Goal: Task Accomplishment & Management: Manage account settings

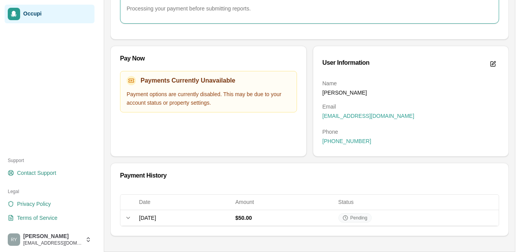
scroll to position [137, 0]
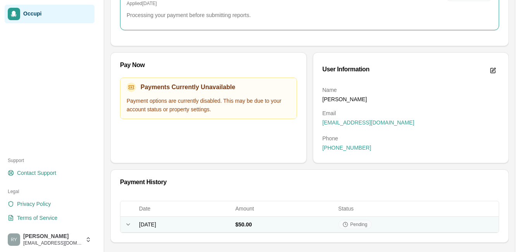
click at [128, 225] on icon at bounding box center [128, 224] width 3 height 2
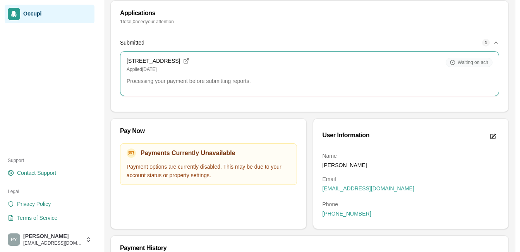
scroll to position [0, 0]
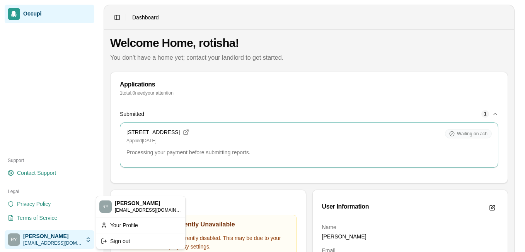
click at [91, 239] on html "Occupi Support Contact Support Legal Privacy Policy Terms of Service [PERSON_NA…" at bounding box center [262, 126] width 525 height 252
click at [119, 237] on div "Sign out" at bounding box center [141, 240] width 86 height 12
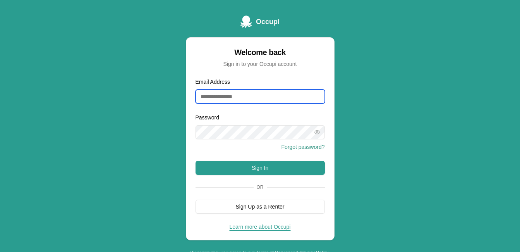
click at [266, 93] on input "Email Address" at bounding box center [259, 96] width 129 height 14
type input "**********"
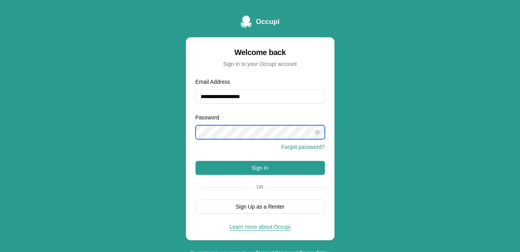
click at [195, 161] on button "Sign In" at bounding box center [259, 168] width 129 height 14
